Goal: Find specific page/section: Find specific page/section

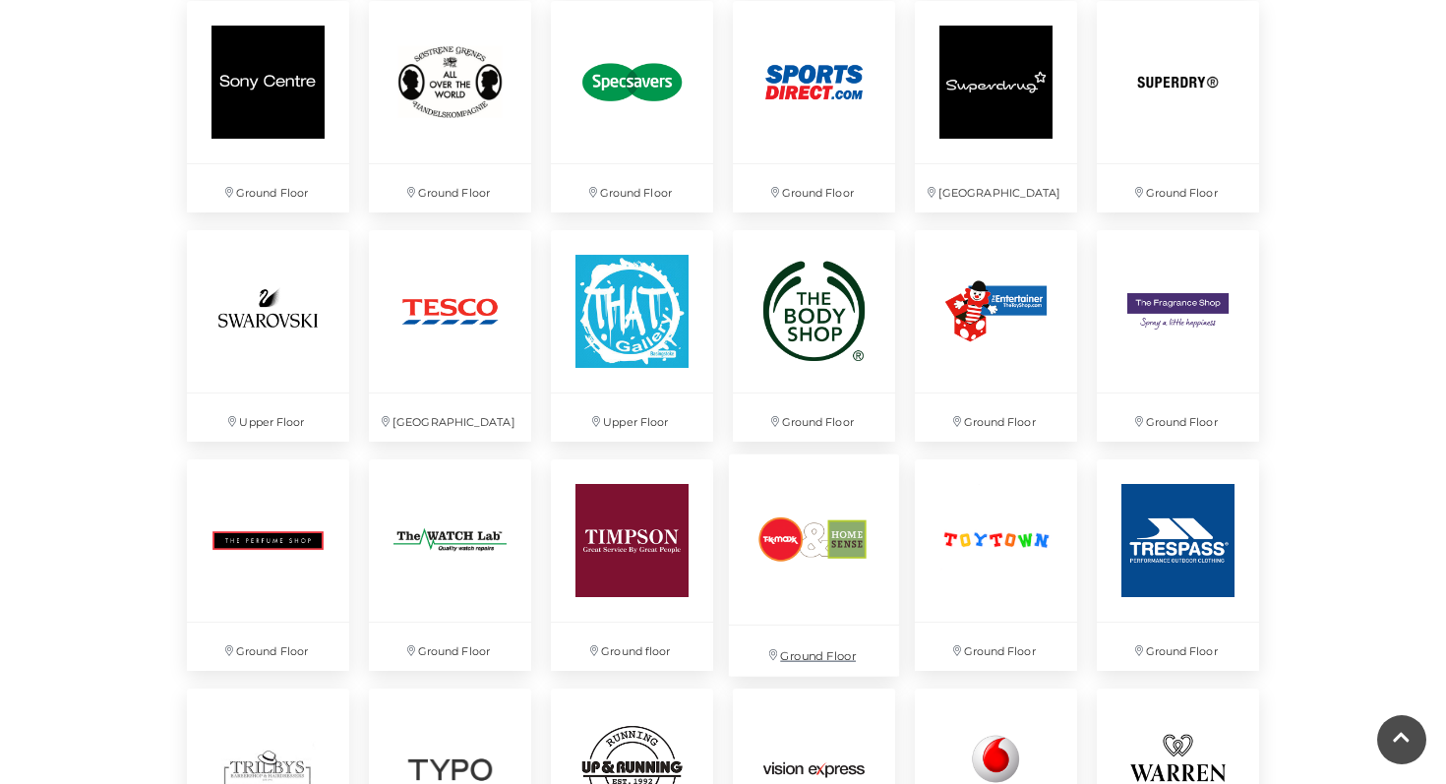
scroll to position [4680, 0]
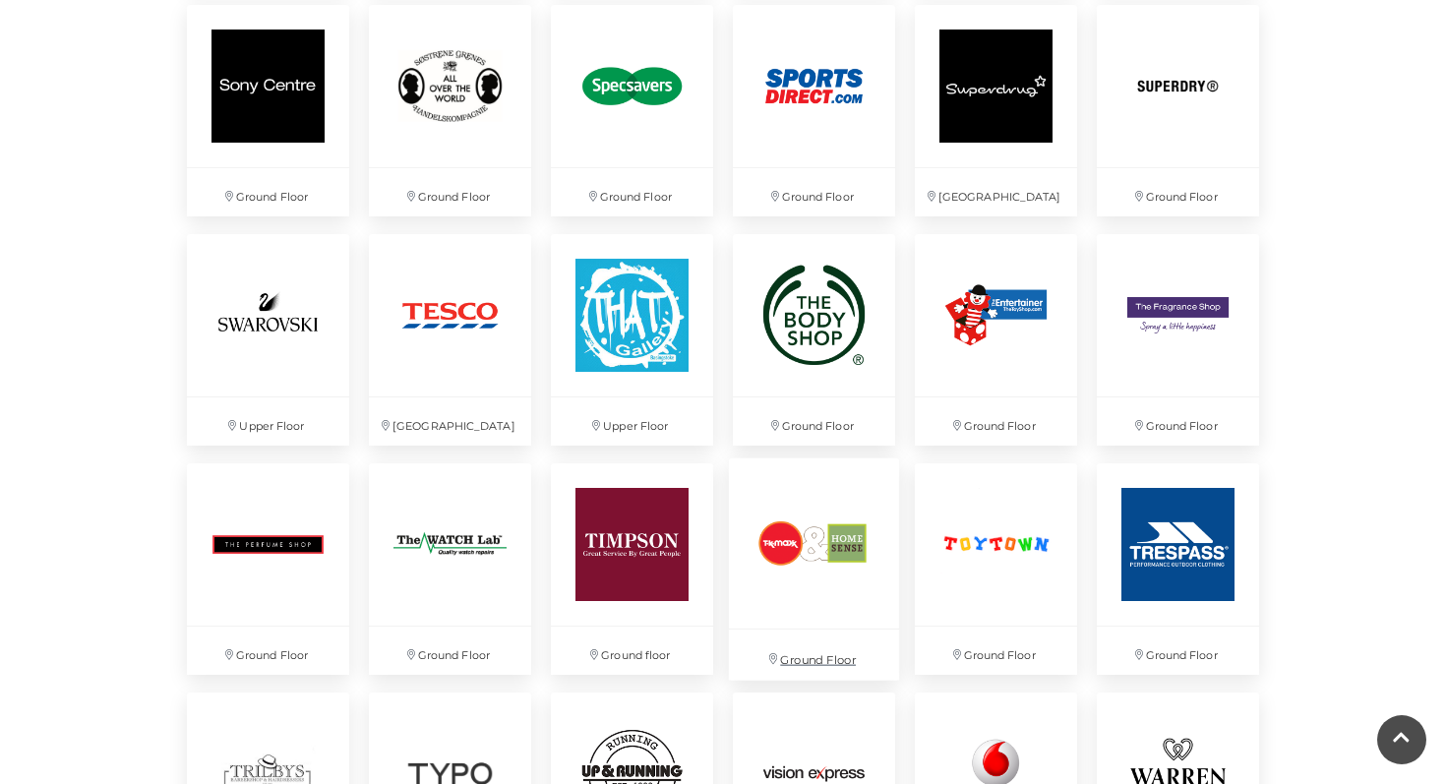
click at [810, 549] on img at bounding box center [814, 543] width 170 height 170
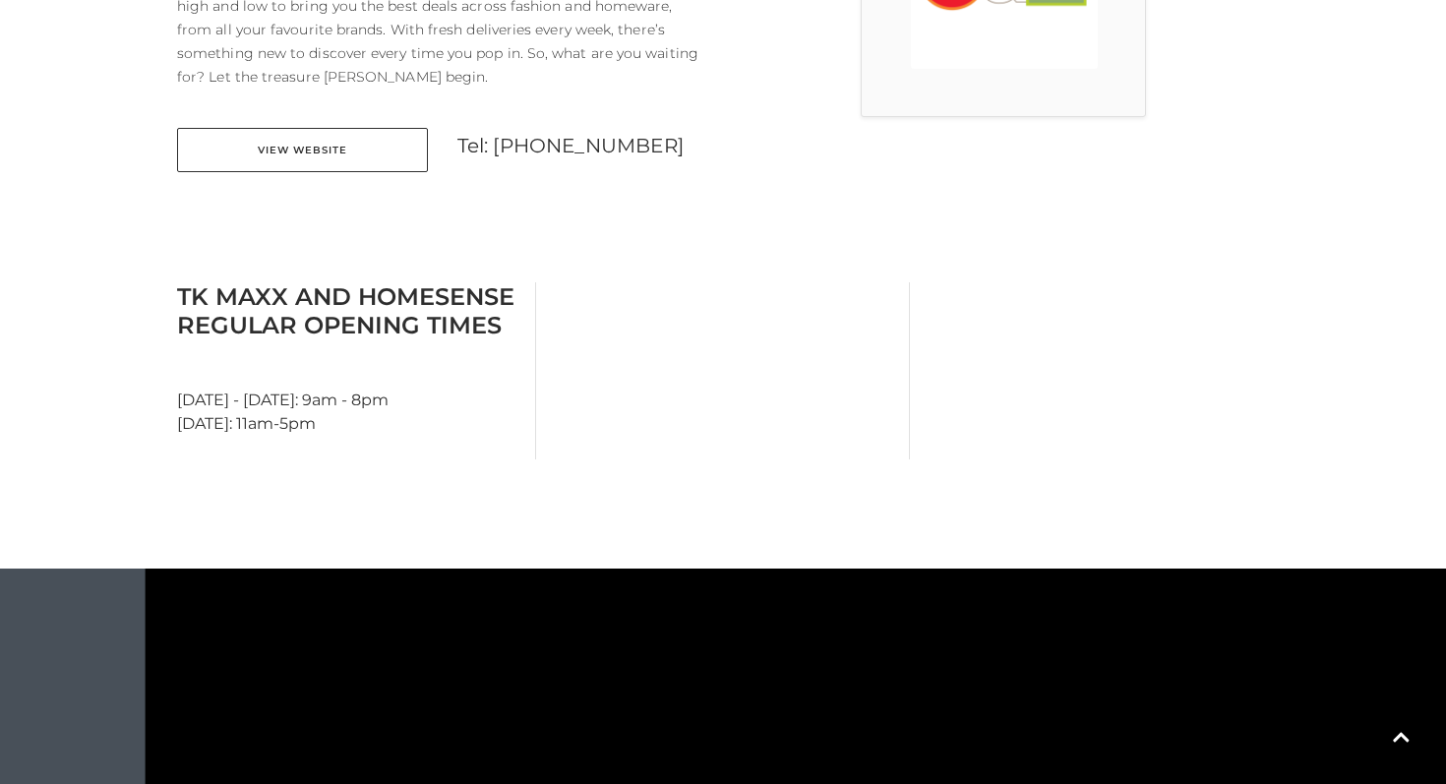
scroll to position [729, 0]
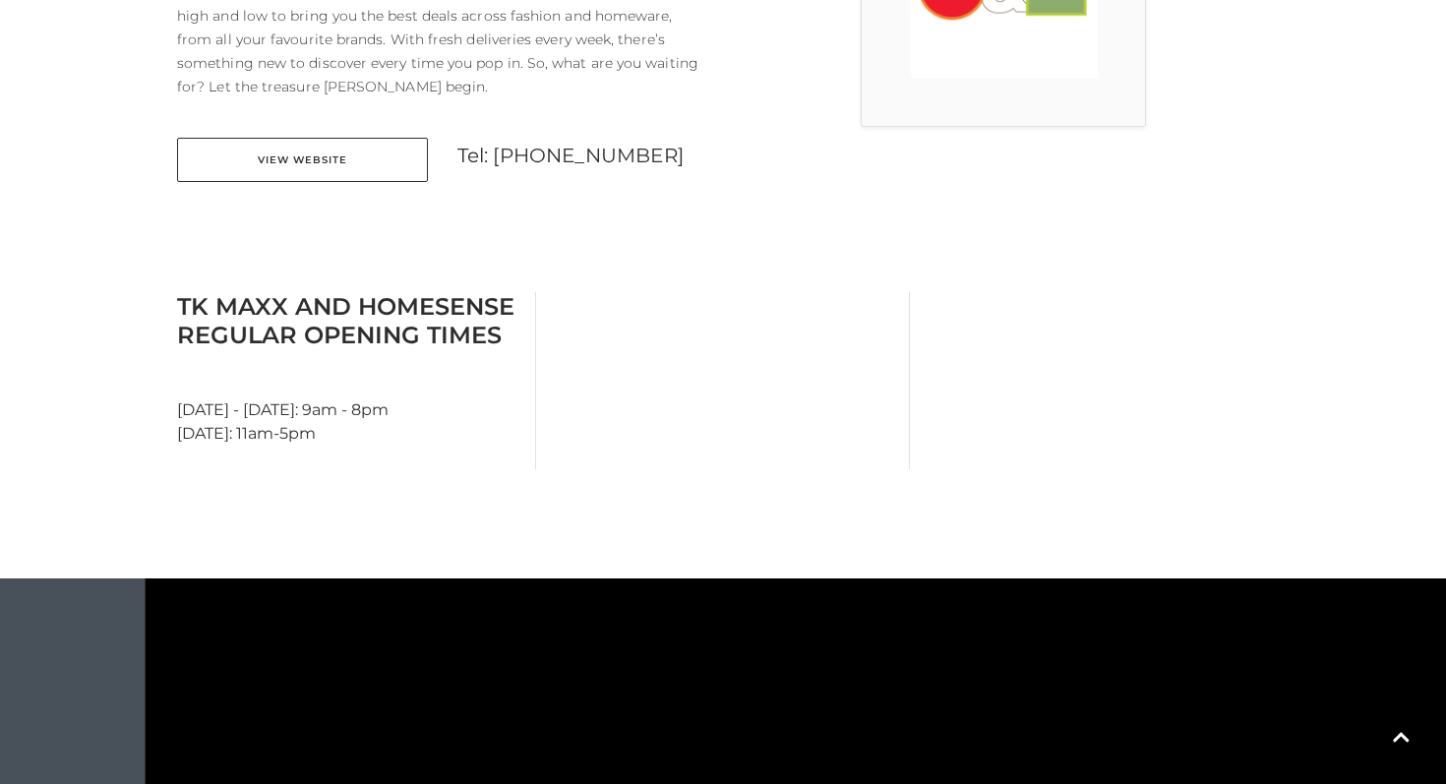
click at [286, 103] on div "About TK Maxx and Homesense Good news for all savvy shoppers and label lovers, …" at bounding box center [442, 24] width 561 height 365
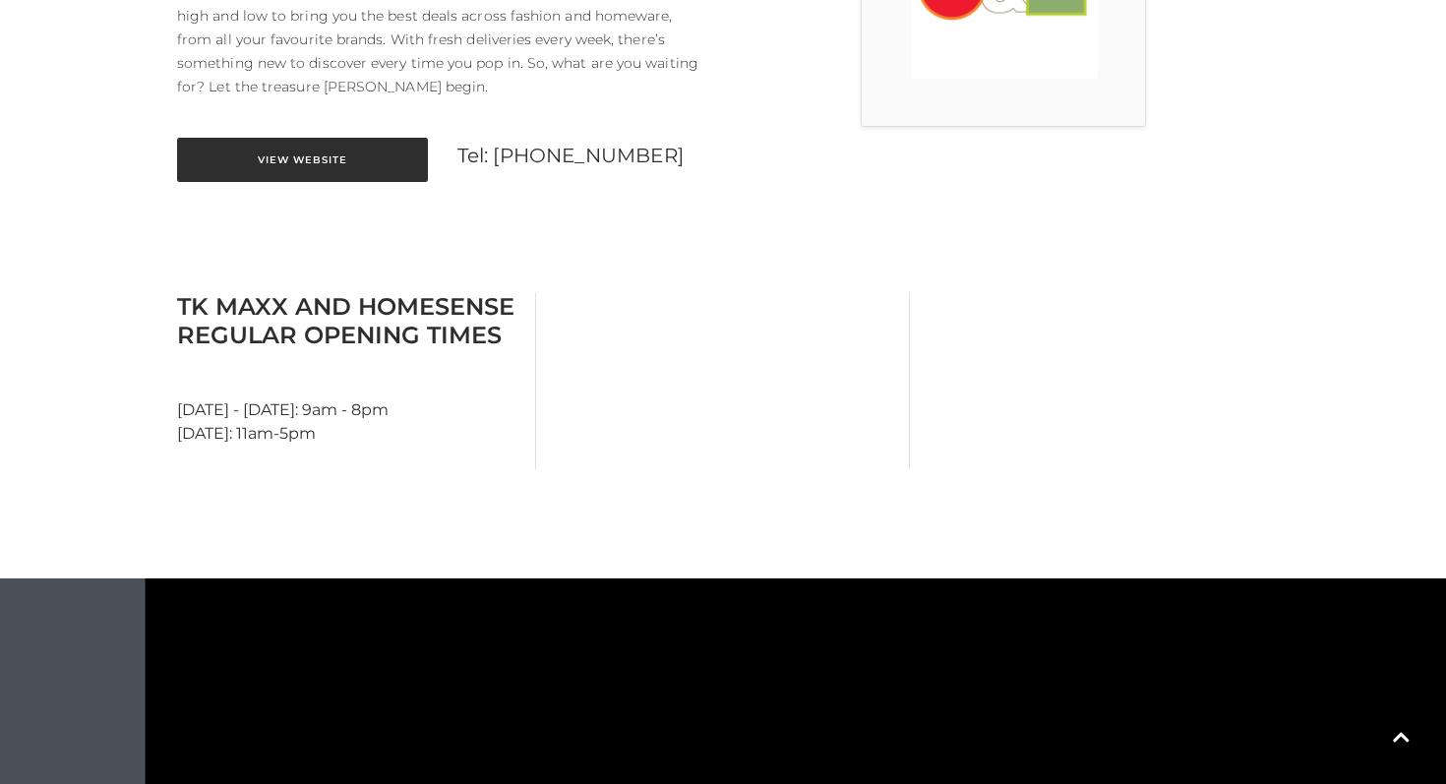
click at [299, 138] on link "View Website" at bounding box center [302, 160] width 251 height 44
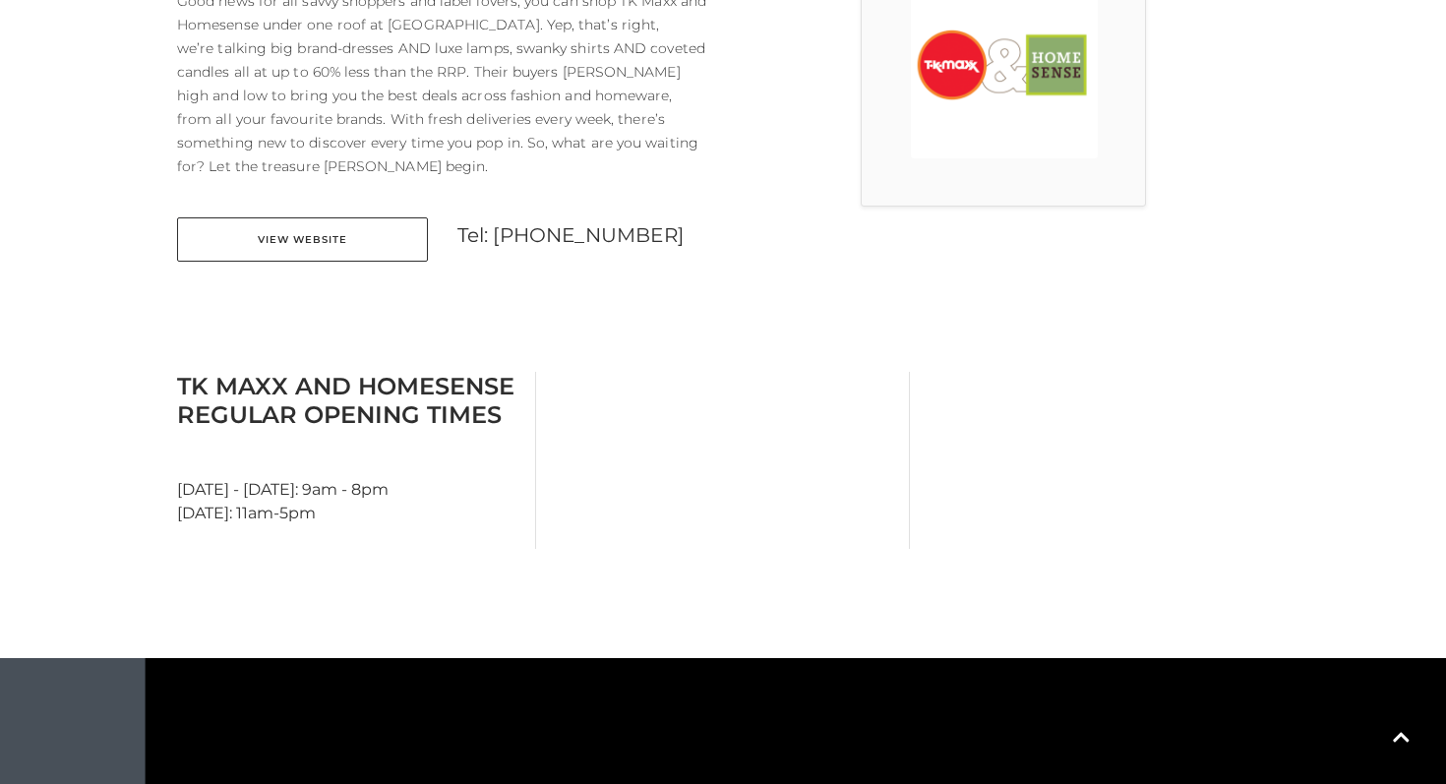
scroll to position [0, 0]
